Goal: Task Accomplishment & Management: Use online tool/utility

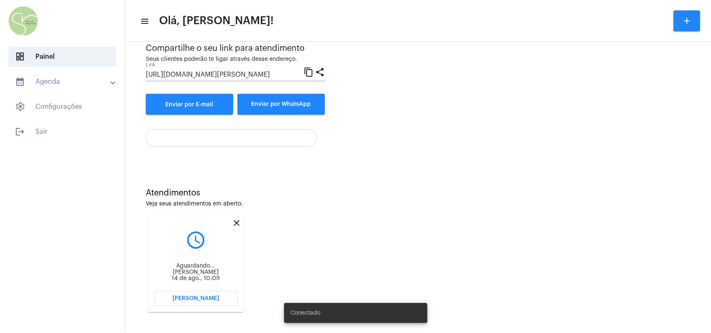
scroll to position [85, 0]
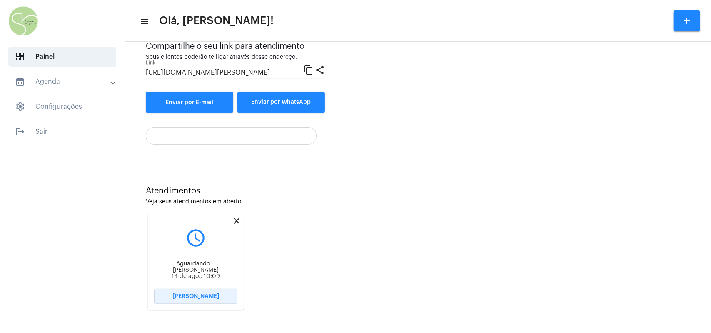
click at [183, 189] on span "[PERSON_NAME]" at bounding box center [196, 296] width 47 height 6
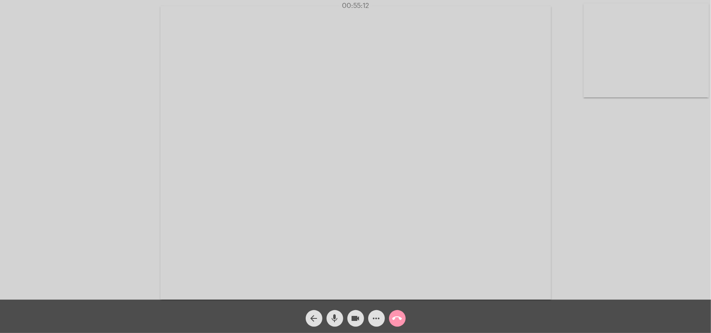
click at [342, 189] on mat-icon "call_end" at bounding box center [398, 318] width 10 height 10
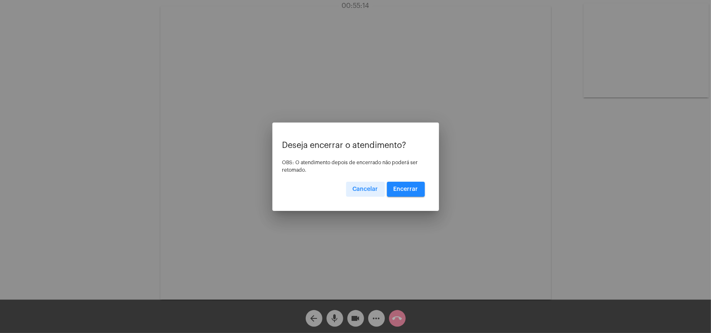
click at [342, 188] on span "Encerrar" at bounding box center [406, 189] width 25 height 6
